Goal: Transaction & Acquisition: Purchase product/service

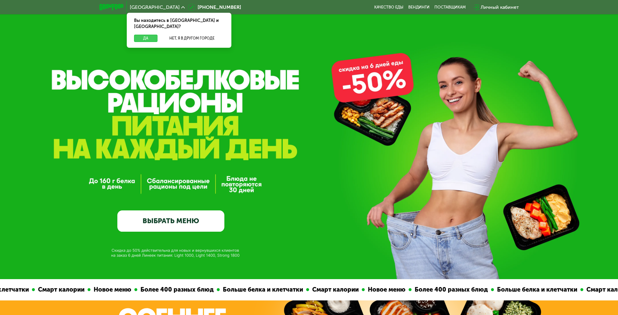
click at [149, 35] on button "Да" at bounding box center [145, 38] width 23 height 7
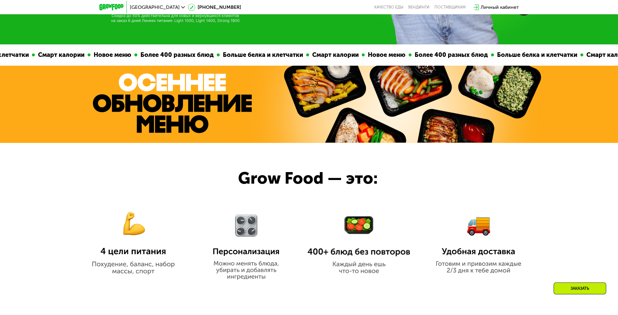
scroll to position [213, 0]
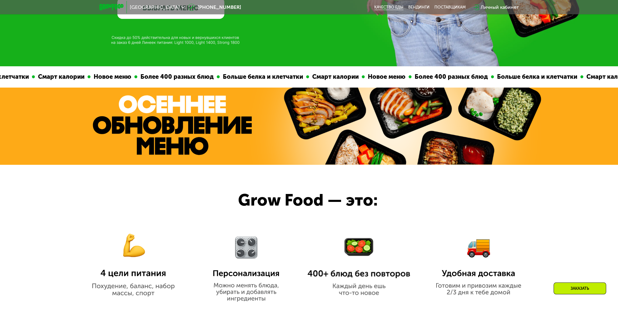
click at [391, 5] on link "Качество еды" at bounding box center [388, 7] width 29 height 5
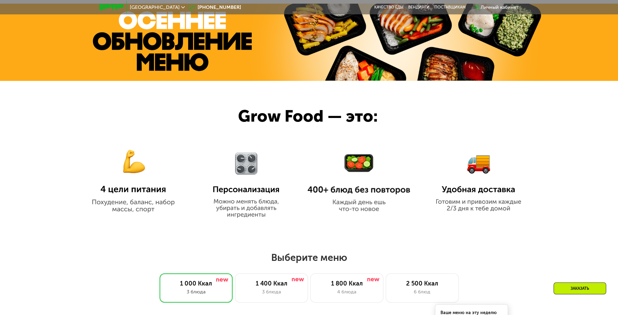
scroll to position [334, 0]
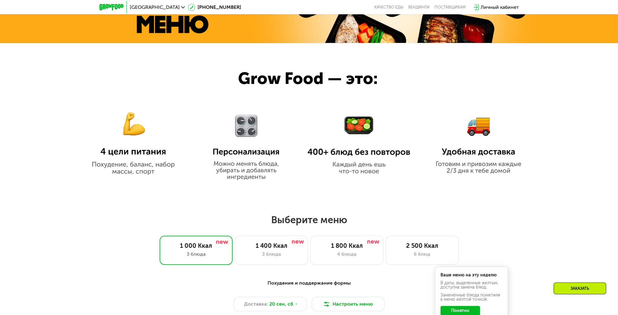
click at [587, 289] on div "Заказать" at bounding box center [579, 288] width 53 height 12
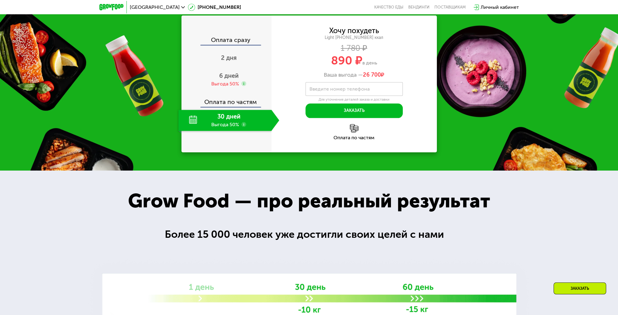
scroll to position [878, 0]
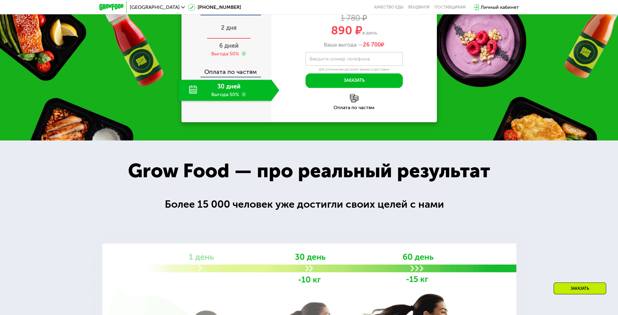
click at [227, 31] on span "2 дня" at bounding box center [229, 27] width 16 height 7
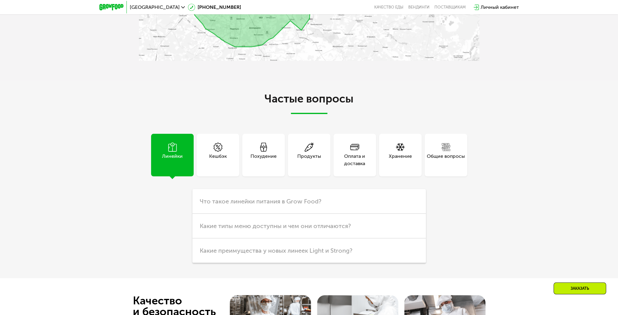
scroll to position [1759, 0]
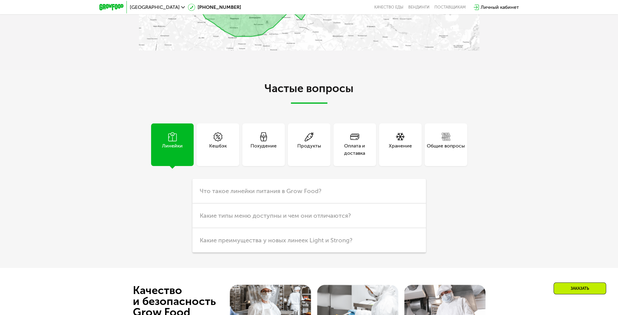
click at [293, 152] on div "Продукты" at bounding box center [309, 144] width 43 height 43
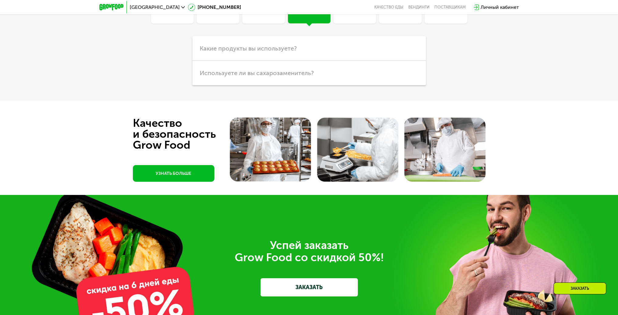
scroll to position [1911, 0]
